Goal: Find specific page/section: Find specific page/section

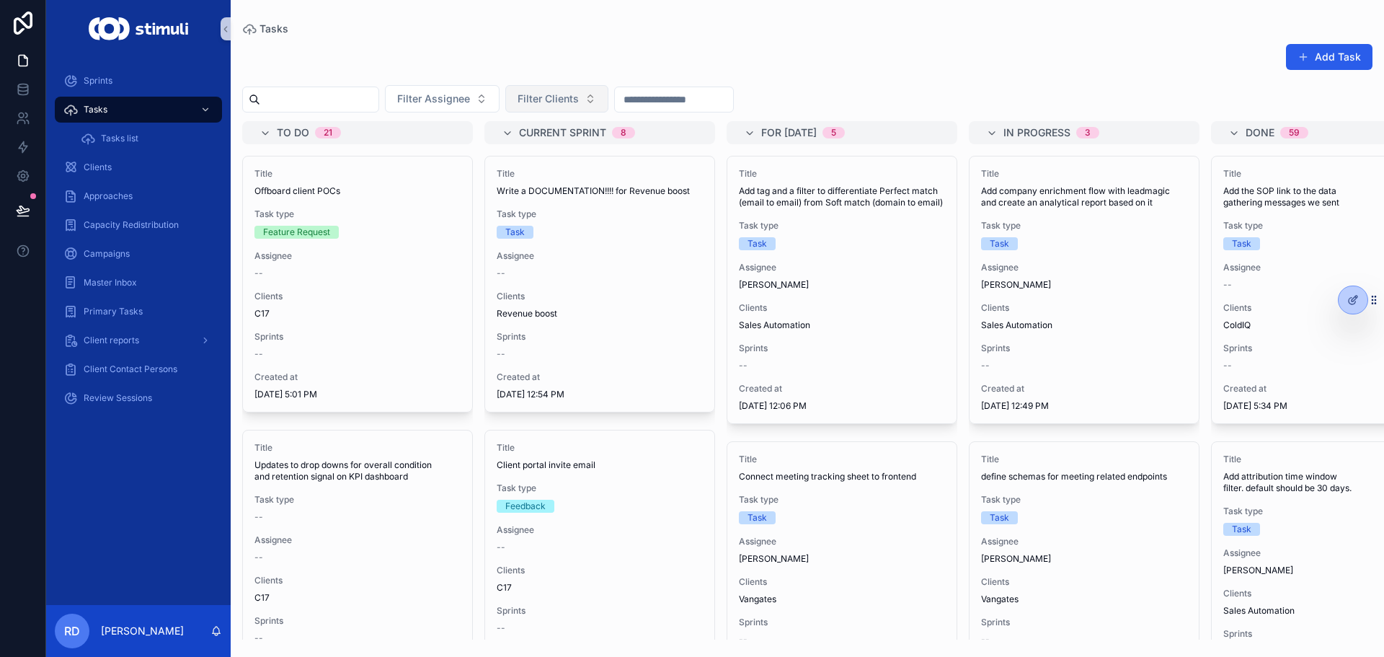
click at [579, 103] on span "Filter Clients" at bounding box center [548, 99] width 61 height 14
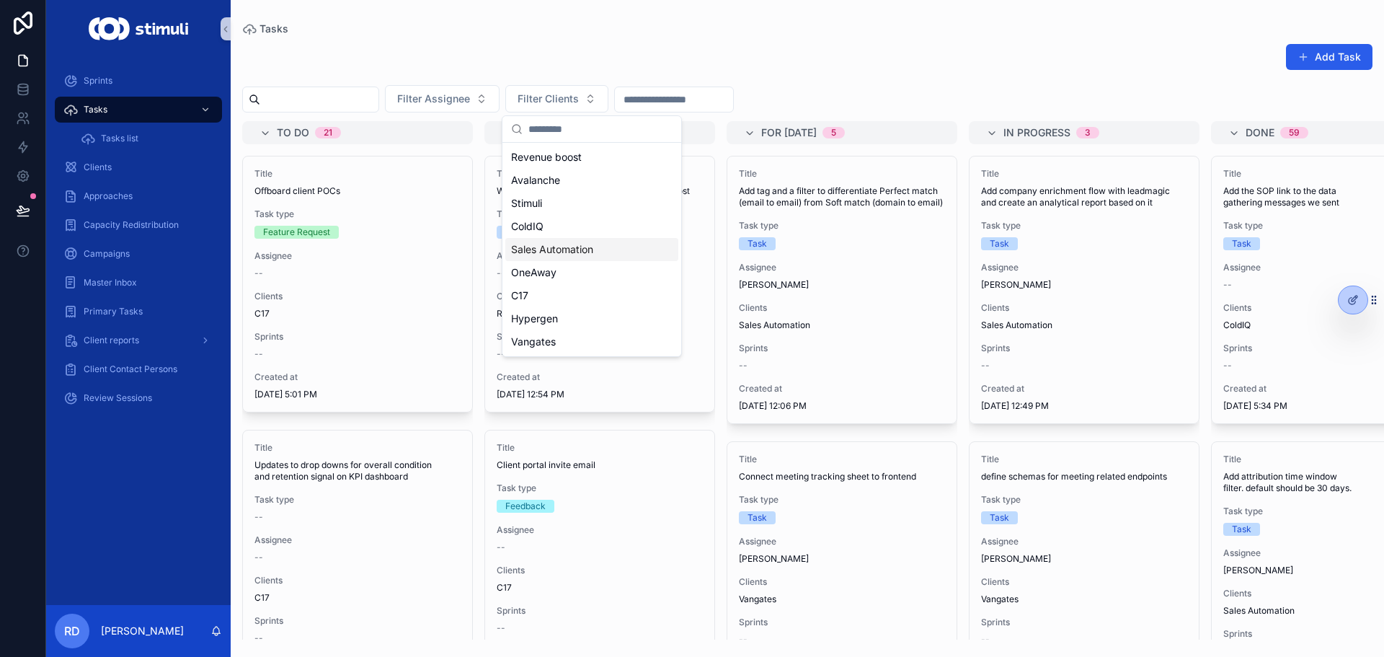
click at [614, 247] on div "Sales Automation" at bounding box center [591, 249] width 173 height 23
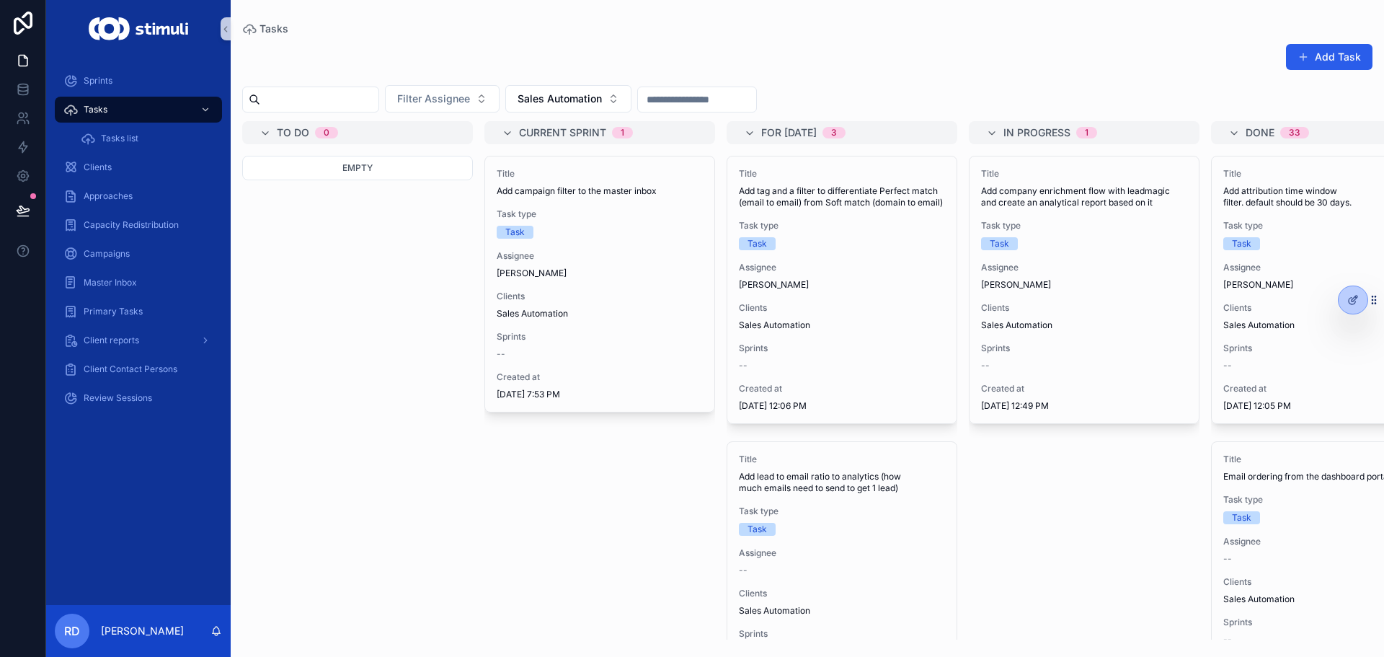
click at [979, 66] on div "Add Task" at bounding box center [807, 59] width 1131 height 33
click at [847, 47] on div "Add Task" at bounding box center [807, 59] width 1131 height 33
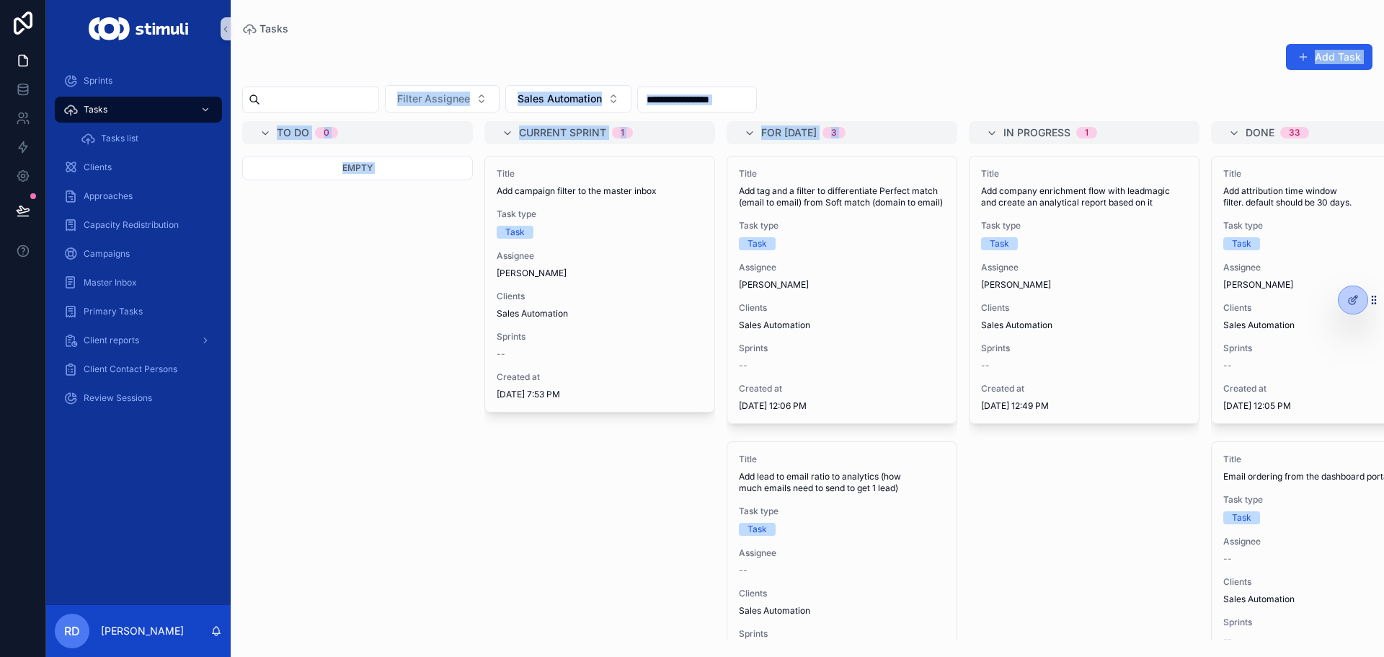
drag, startPoint x: 860, startPoint y: 67, endPoint x: 986, endPoint y: 87, distance: 127.7
click at [931, 149] on div "Add Task Filter Assignee Sales Automation To do 0 Empty Current sprint 1 Title …" at bounding box center [808, 337] width 1154 height 605
click at [986, 87] on div "Filter Assignee Sales Automation" at bounding box center [808, 98] width 1154 height 27
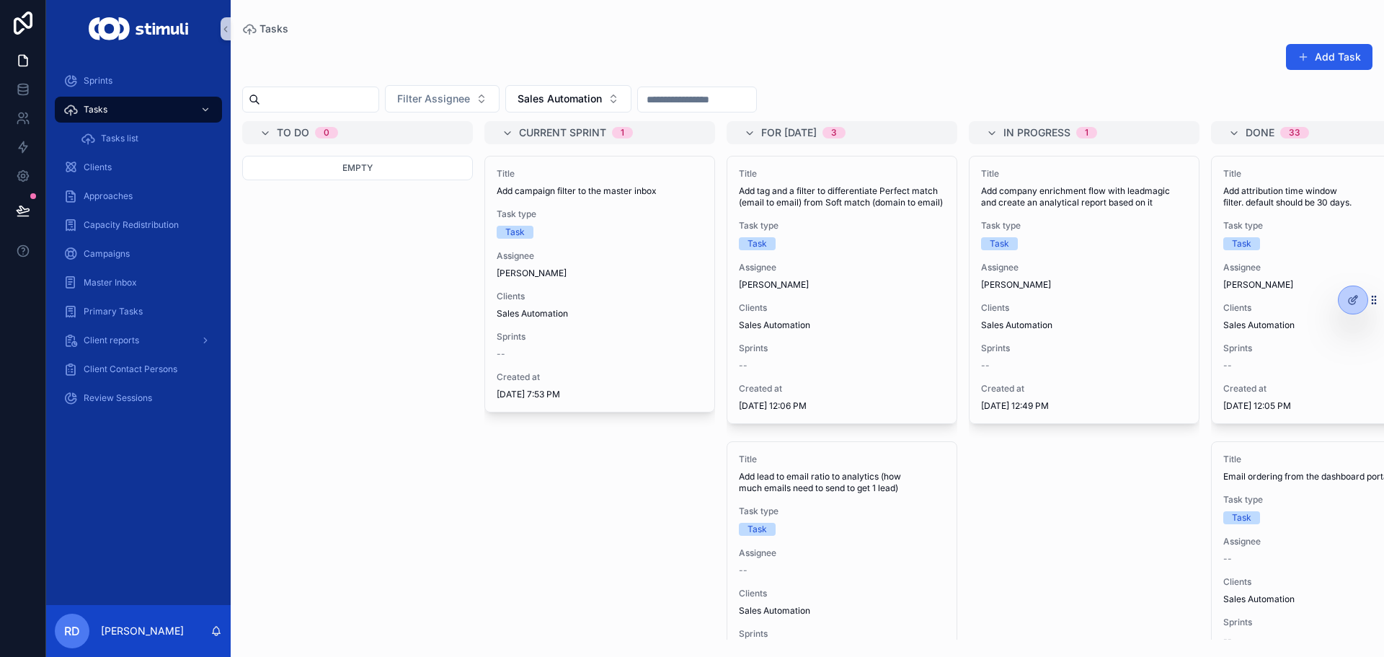
click at [959, 41] on div "Add Task Filter Assignee Sales Automation To do 0 Empty Current sprint 1 Title …" at bounding box center [808, 337] width 1154 height 605
